Goal: Find contact information: Obtain details needed to contact an individual or organization

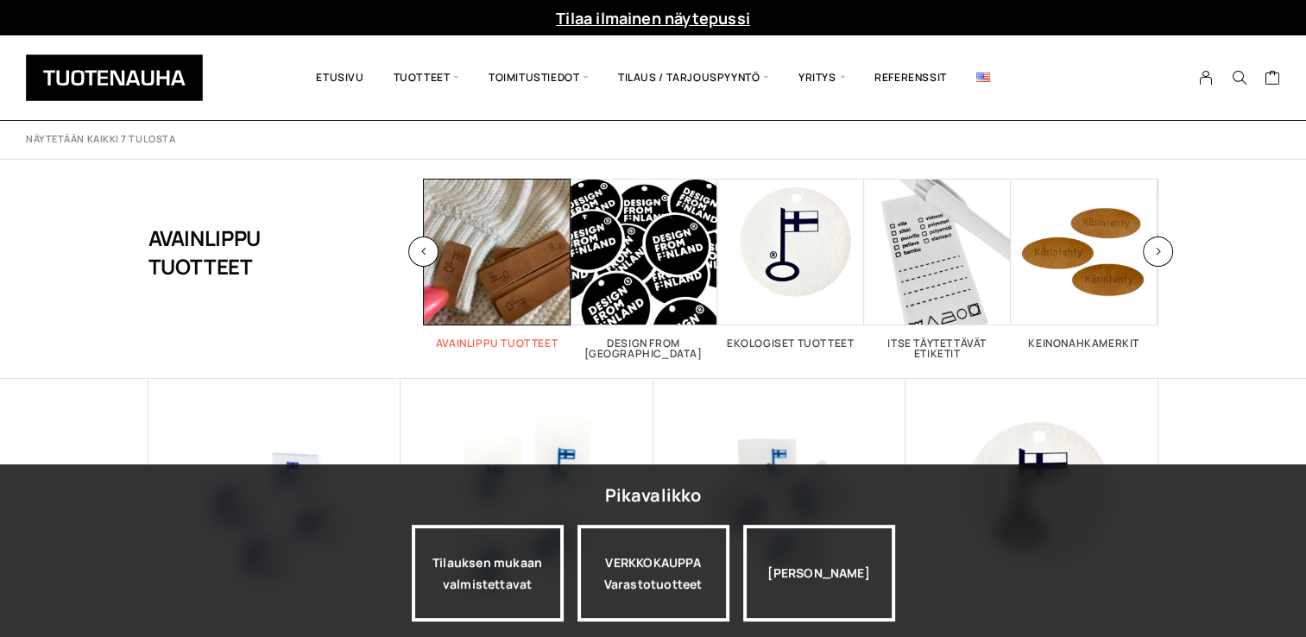
click at [469, 257] on span "Visit product category Avainlippu tuotteet" at bounding box center [497, 252] width 147 height 147
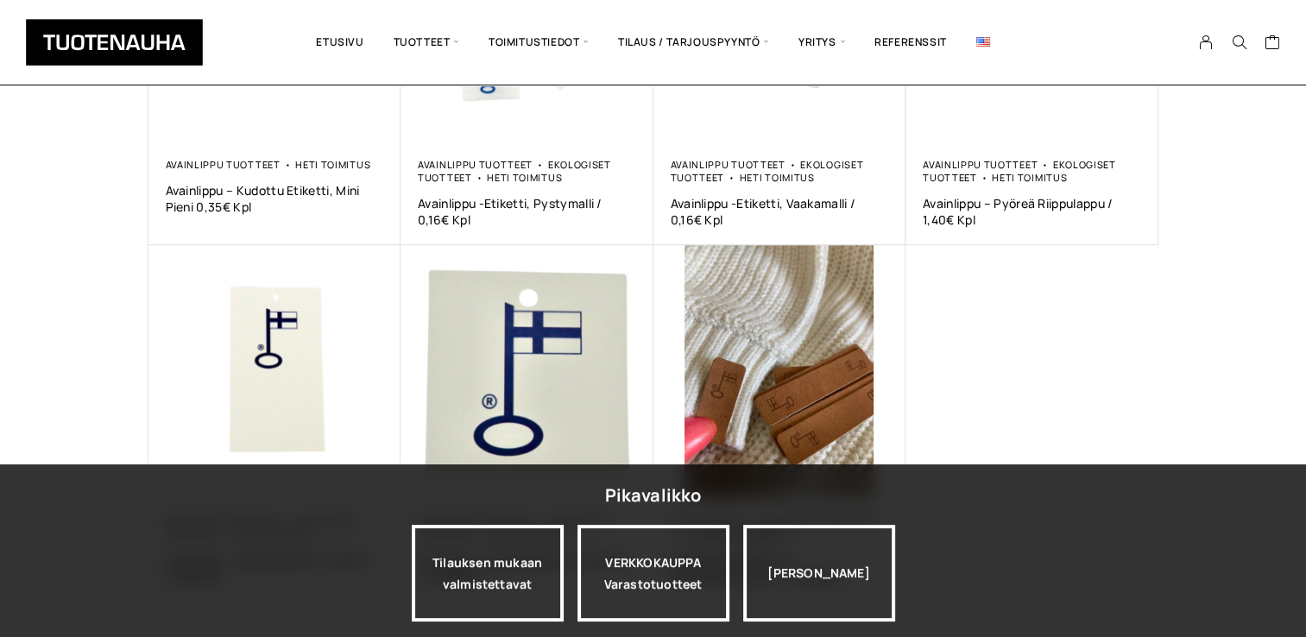
scroll to position [501, 0]
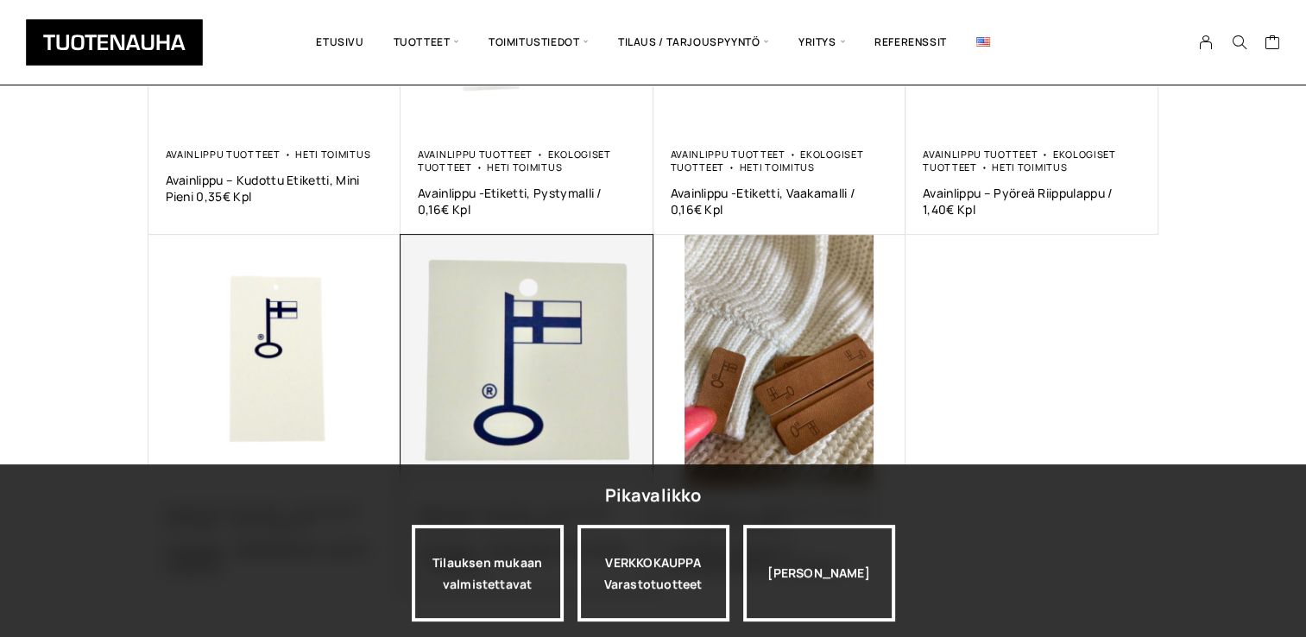
click at [515, 299] on img at bounding box center [526, 361] width 253 height 253
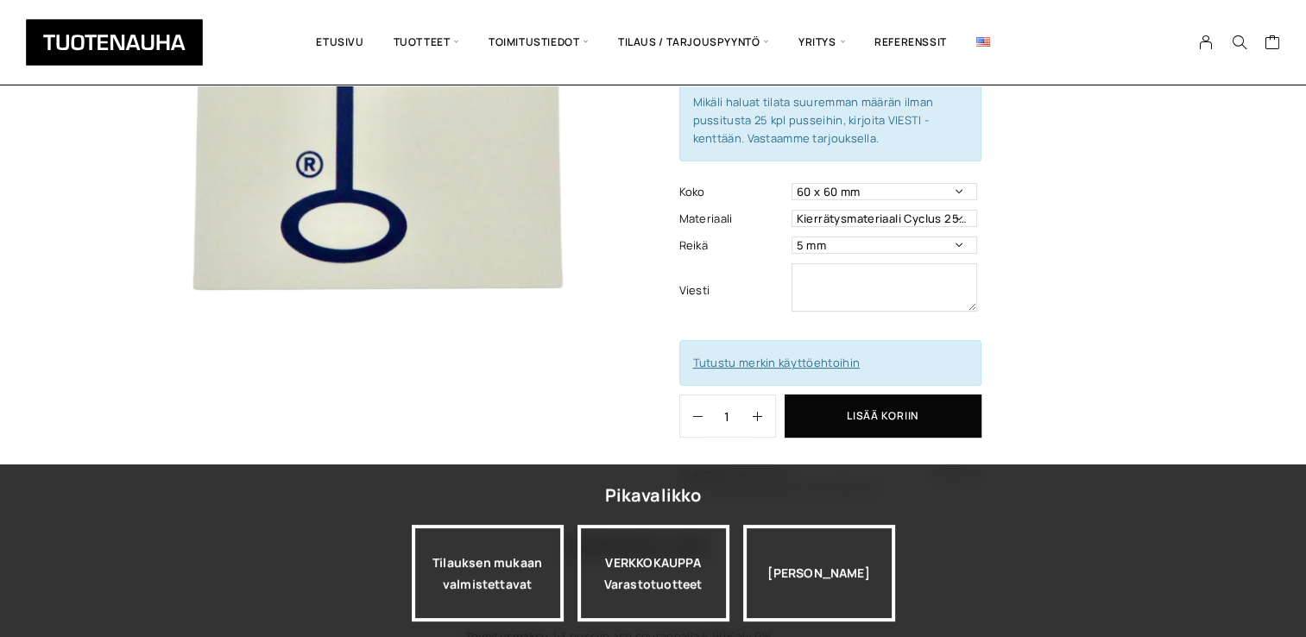
scroll to position [301, 0]
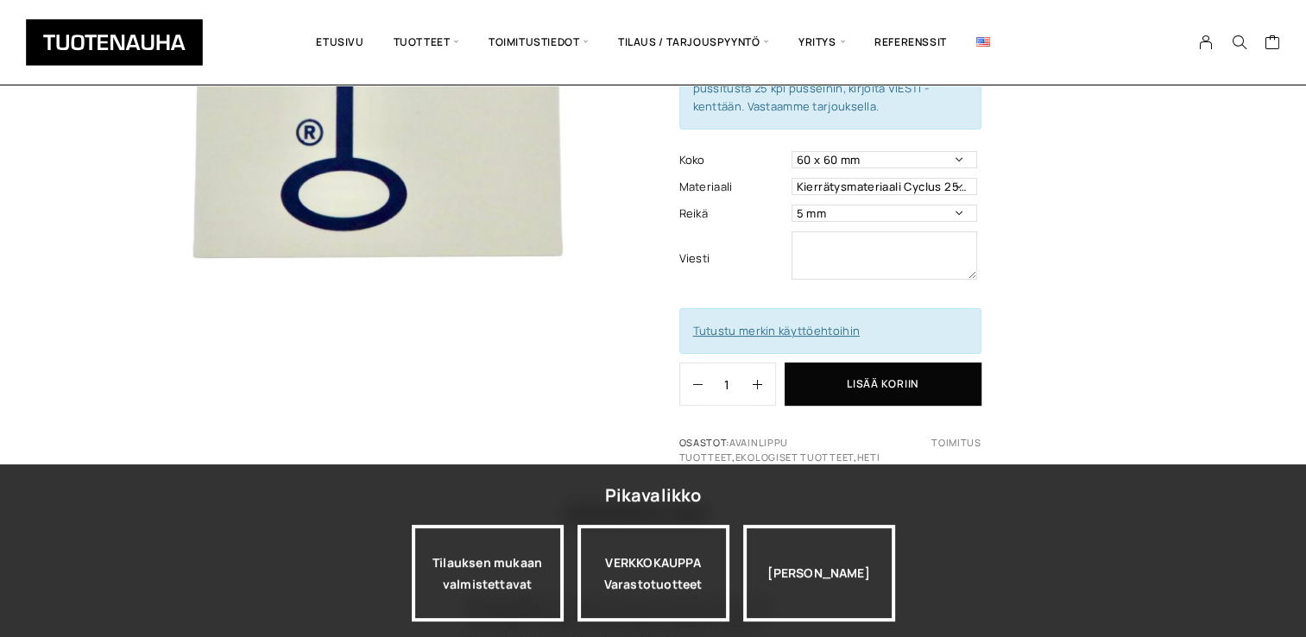
click at [770, 324] on link "Tutustu merkin käyttöehtoihin" at bounding box center [776, 331] width 167 height 16
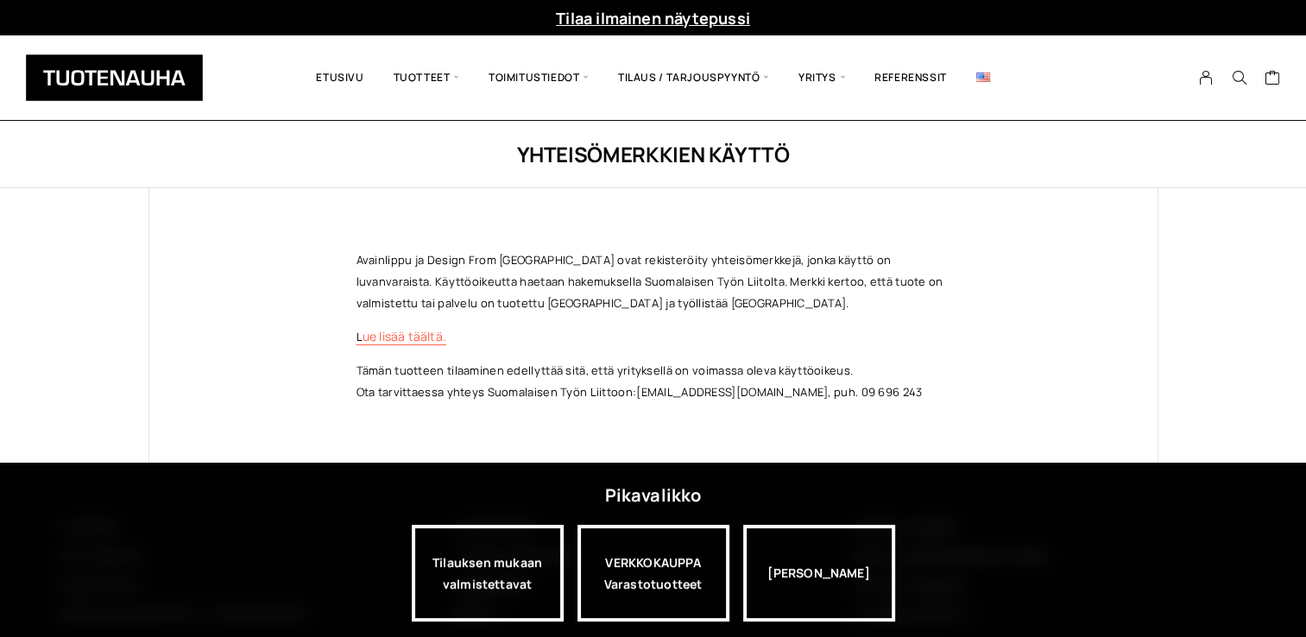
click at [402, 337] on link "L ue lisää täältä." at bounding box center [401, 336] width 90 height 16
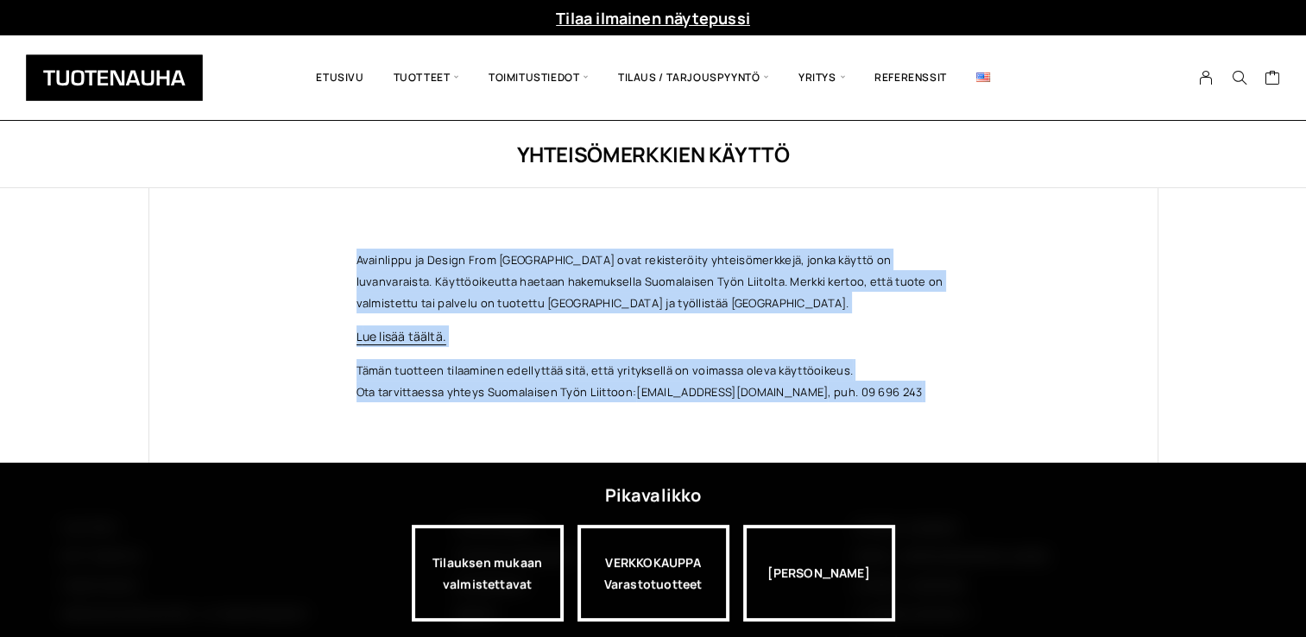
drag, startPoint x: 356, startPoint y: 256, endPoint x: 870, endPoint y: 396, distance: 533.0
click at [870, 396] on div "Avainlippu ja Design From Finland ovat rekisteröity yhteisömerkkejä, jonka käyt…" at bounding box center [653, 325] width 663 height 274
copy div "Avainlippu ja Design From Finland ovat rekisteröity yhteisömerkkejä, jonka käyt…"
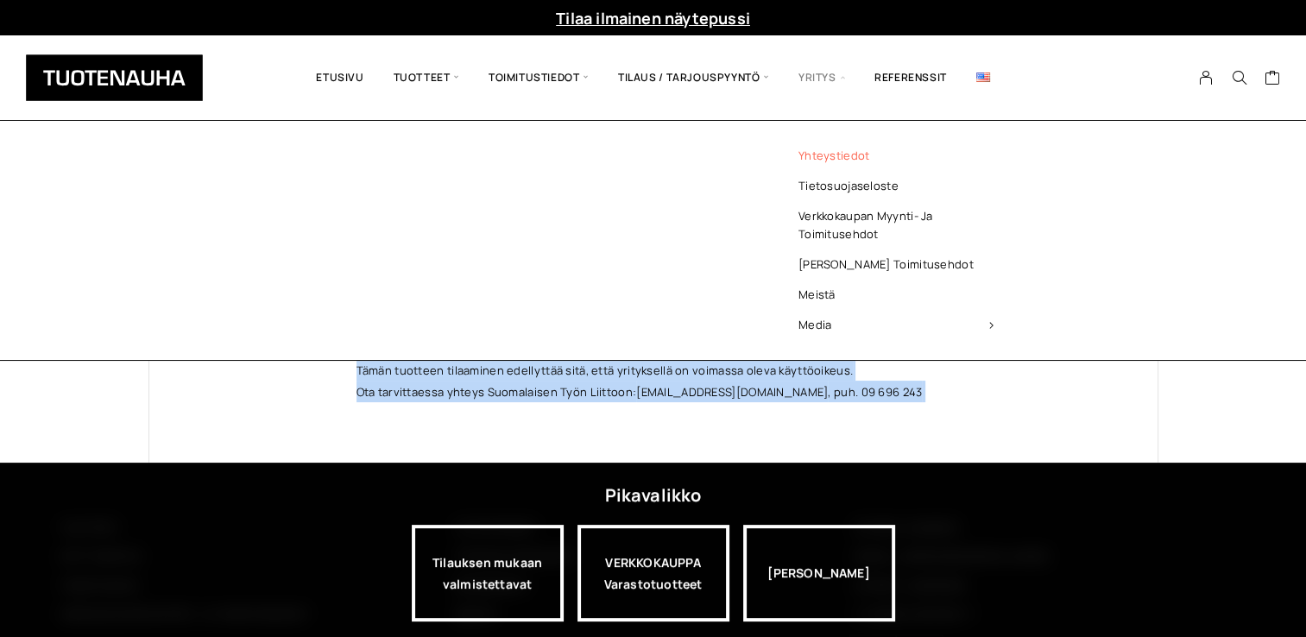
click at [821, 150] on link "Yhteystiedot" at bounding box center [896, 156] width 250 height 30
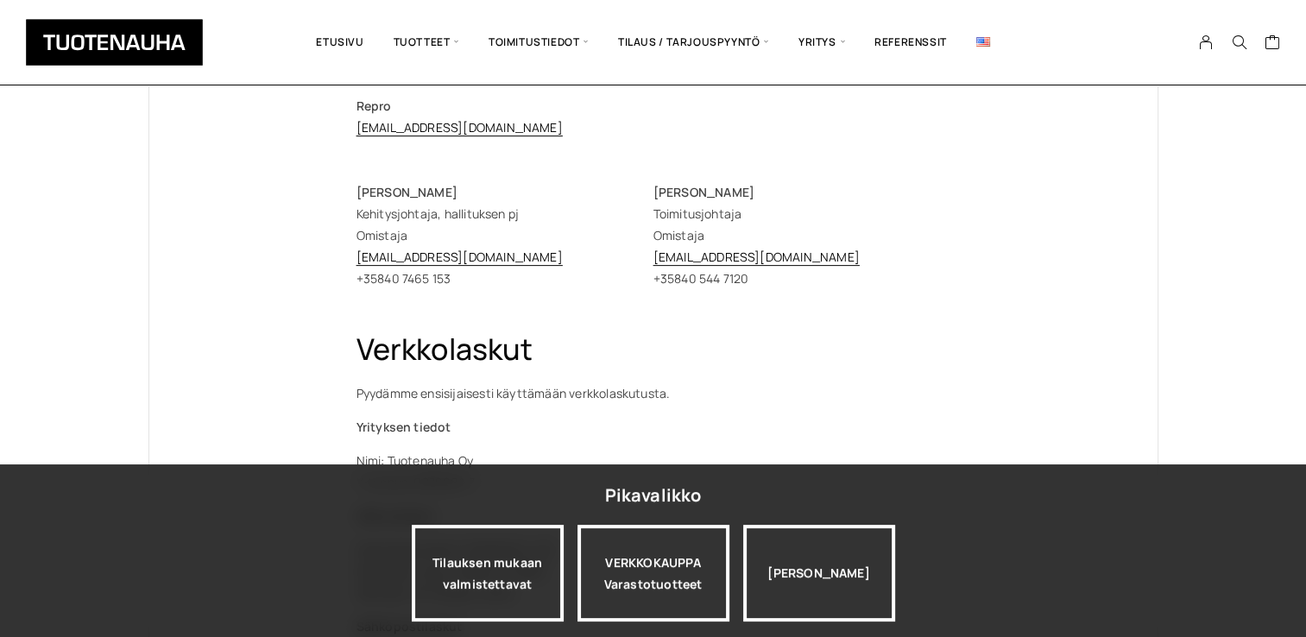
scroll to position [502, 0]
drag, startPoint x: 354, startPoint y: 261, endPoint x: 521, endPoint y: 265, distance: 167.5
click at [521, 265] on div "Tuotenauha Oy myynti@tuotenauha.fi info@tuotenauha.fi Puh. +358 3 872 080 Posti…" at bounding box center [653, 301] width 663 height 1230
copy link "erja.ylisirnio@tuotenauha.fi"
click at [1052, 282] on div "Tuotenauha Oy myynti@tuotenauha.fi info@tuotenauha.fi Puh. +358 3 872 080 Posti…" at bounding box center [653, 301] width 1008 height 1230
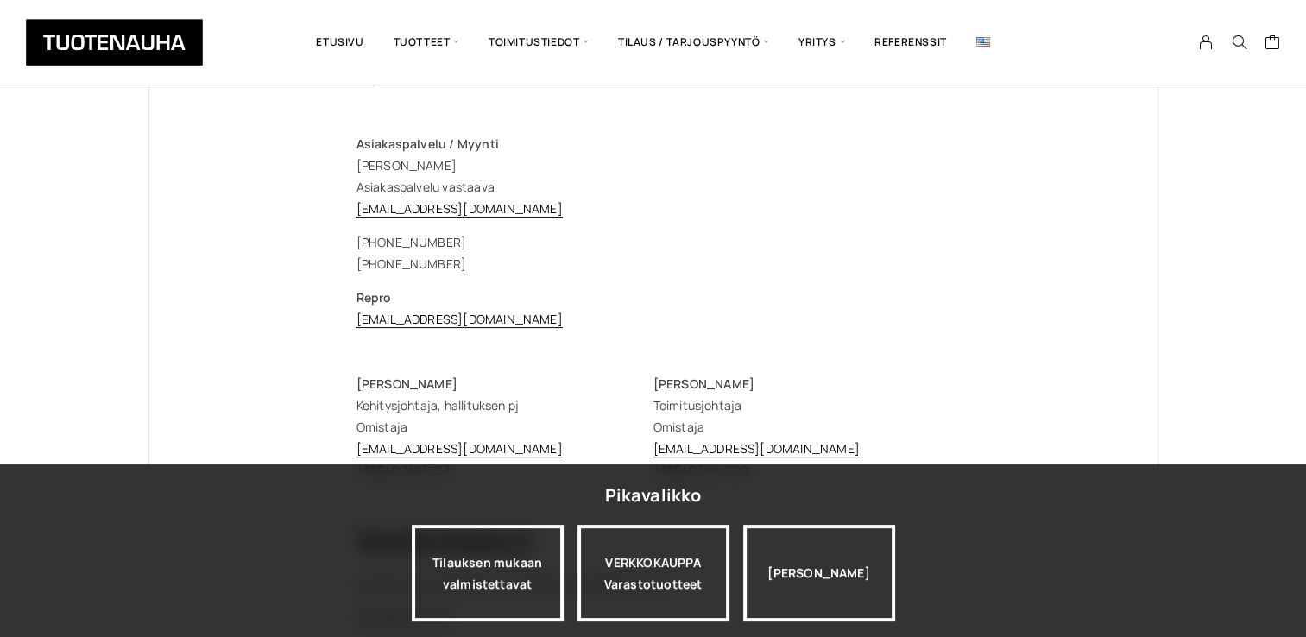
scroll to position [0, 0]
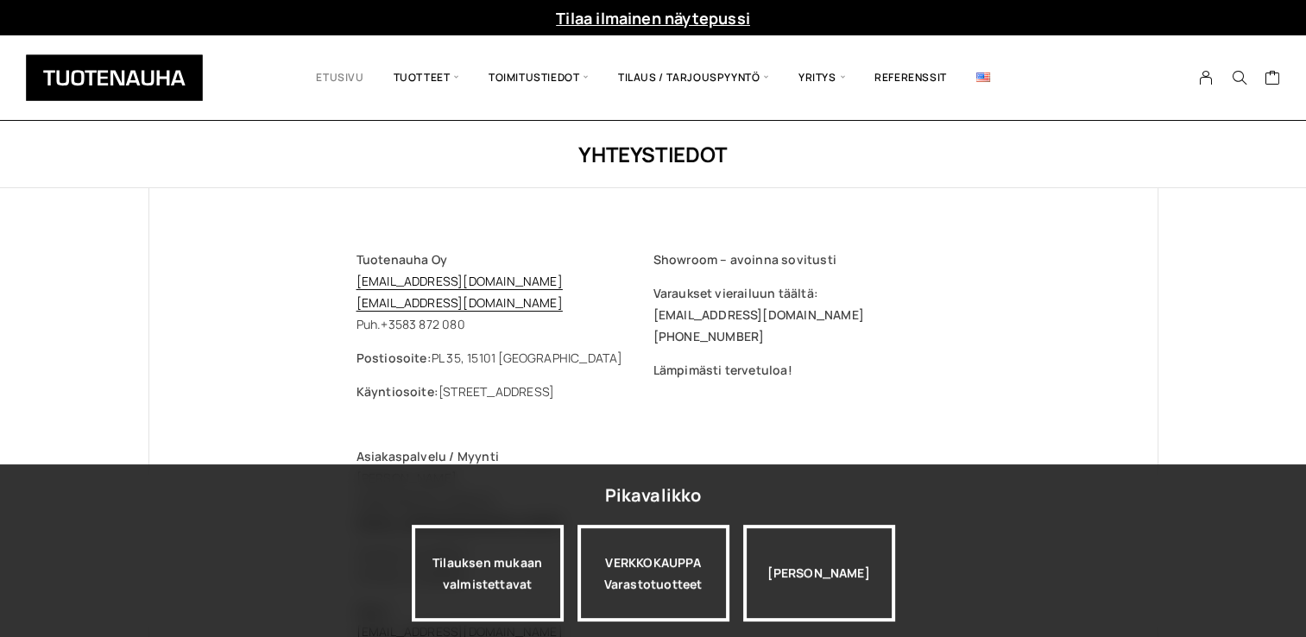
click at [331, 74] on link "Etusivu" at bounding box center [339, 77] width 77 height 59
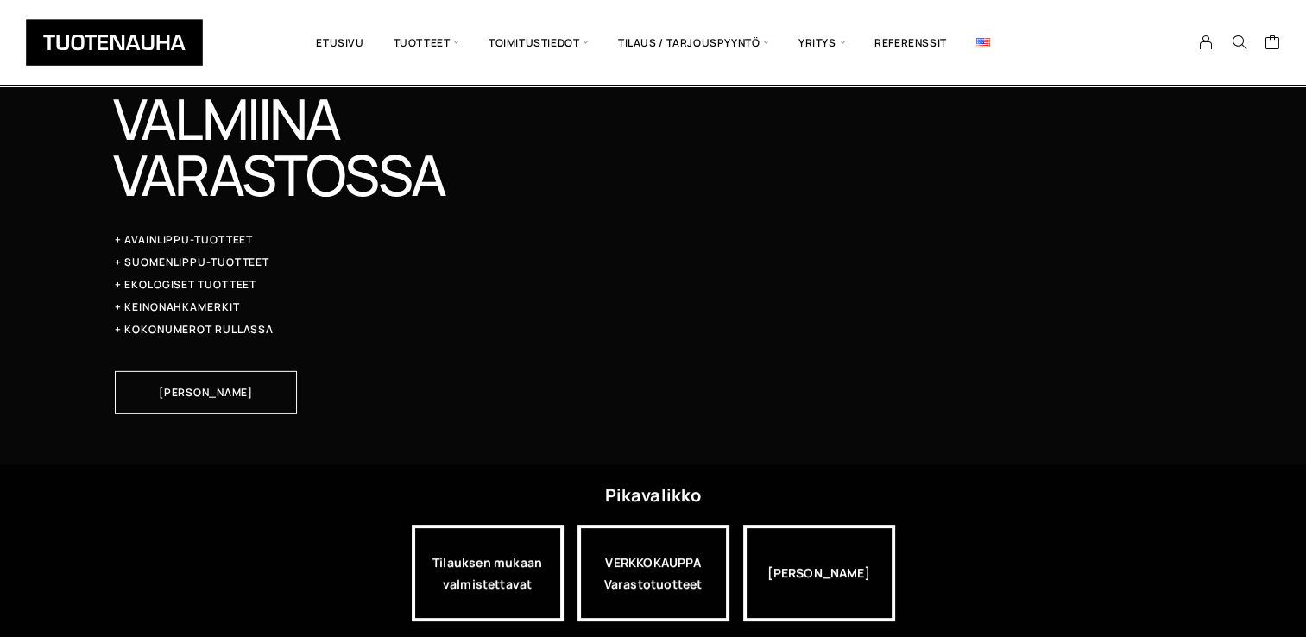
scroll to position [5199, 0]
